Goal: Task Accomplishment & Management: Manage account settings

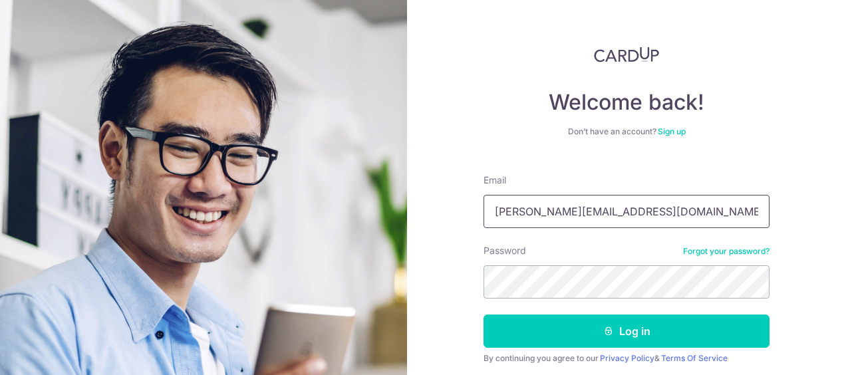
click at [632, 210] on input "tommy@agt.com.sg" at bounding box center [626, 211] width 286 height 33
type input "[EMAIL_ADDRESS][DOMAIN_NAME]"
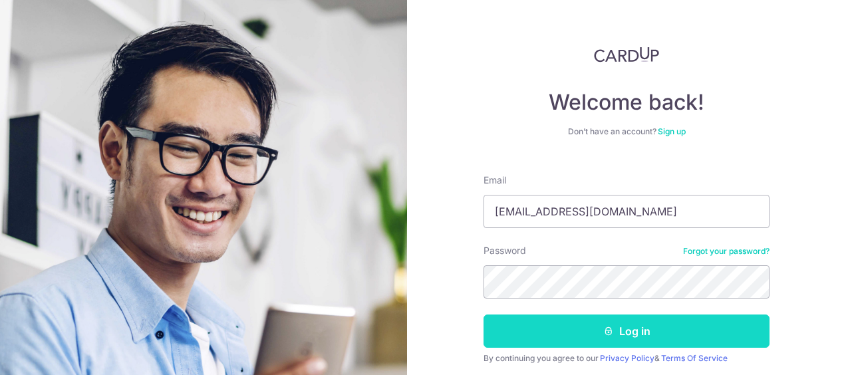
click at [622, 331] on button "Log in" at bounding box center [626, 331] width 286 height 33
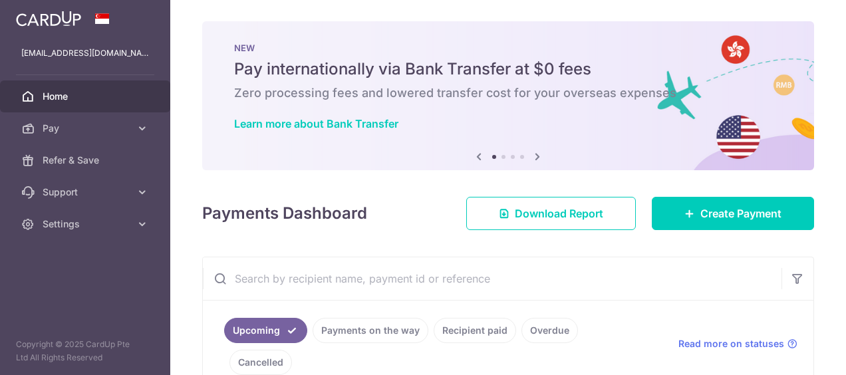
scroll to position [199, 0]
